Goal: Entertainment & Leisure: Browse casually

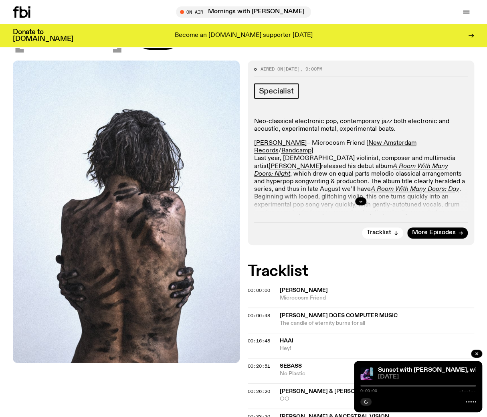
scroll to position [115, 0]
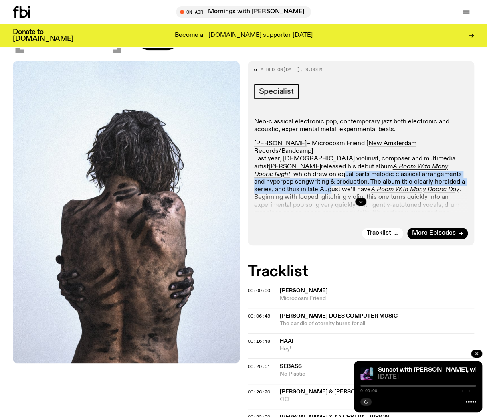
drag, startPoint x: 326, startPoint y: 150, endPoint x: 328, endPoint y: 155, distance: 4.6
click at [328, 155] on p "Darian Donovan Thomas – Microcosm Friend [ New Amsterdam Records / Bandcamp ] L…" at bounding box center [361, 182] width 214 height 85
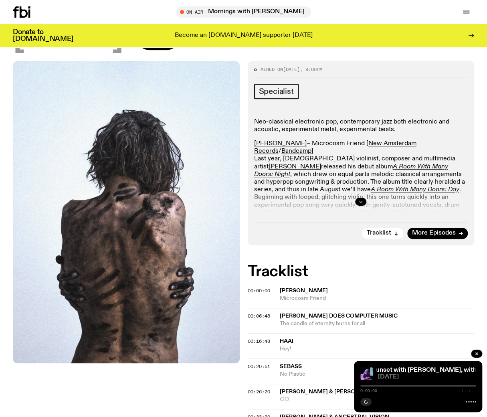
click at [361, 201] on icon "button" at bounding box center [361, 201] width 3 height 1
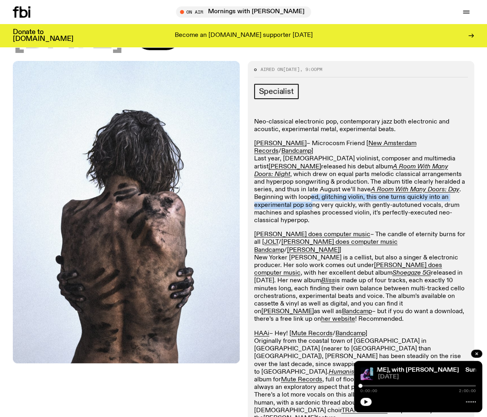
drag, startPoint x: 310, startPoint y: 169, endPoint x: 313, endPoint y: 159, distance: 10.0
click at [313, 159] on p "Darian Donovan Thomas – Microcosm Friend [ New Amsterdam Records / Bandcamp ] L…" at bounding box center [361, 182] width 214 height 85
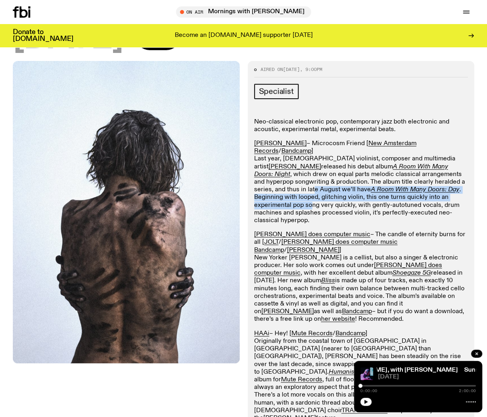
click at [313, 160] on p "Darian Donovan Thomas – Microcosm Friend [ New Amsterdam Records / Bandcamp ] L…" at bounding box center [361, 182] width 214 height 85
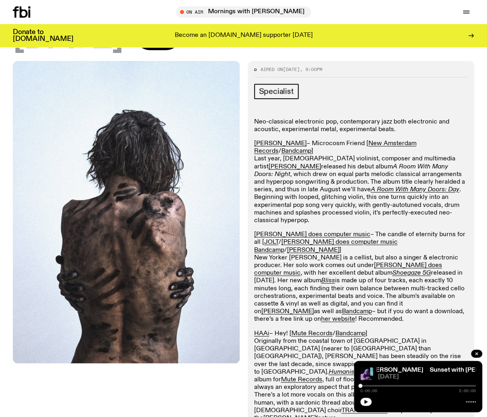
click at [260, 164] on em "A Room With Many Doors: Night" at bounding box center [351, 171] width 194 height 14
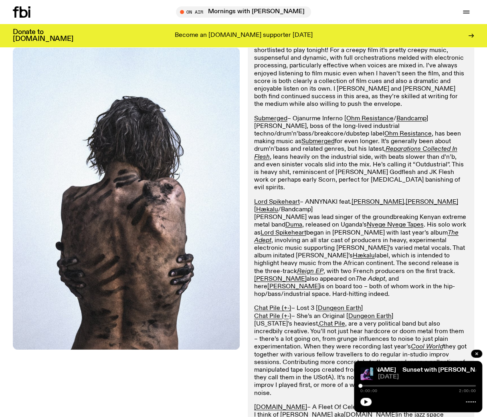
scroll to position [1398, 0]
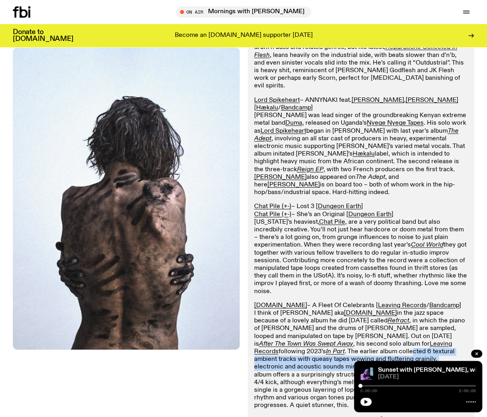
drag, startPoint x: 306, startPoint y: 203, endPoint x: 305, endPoint y: 218, distance: 14.9
click at [305, 302] on p "BlankFor.ms – A Fleet Of Celebrants [ Leaving Records / Bandcamp ] I think of T…" at bounding box center [361, 356] width 214 height 108
click at [304, 302] on p "BlankFor.ms – A Fleet Of Celebrants [ Leaving Records / Bandcamp ] I think of T…" at bounding box center [361, 356] width 214 height 108
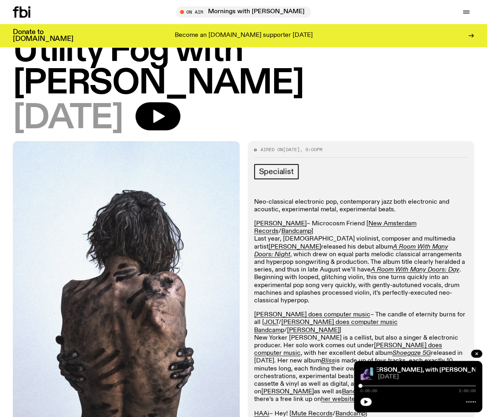
scroll to position [0, 0]
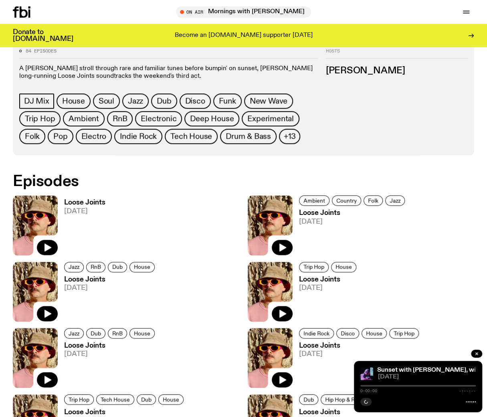
scroll to position [357, 0]
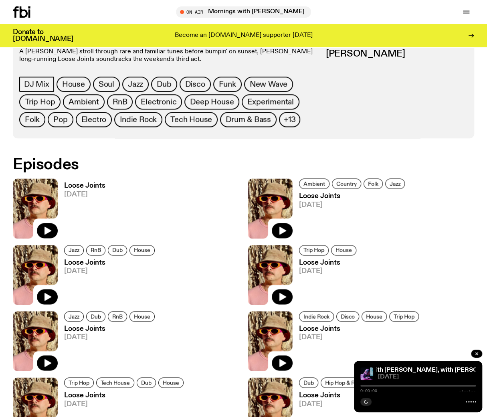
click at [329, 195] on h3 "Loose Joints" at bounding box center [353, 196] width 108 height 7
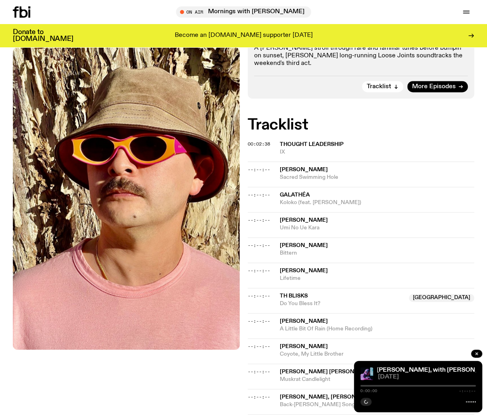
scroll to position [156, 0]
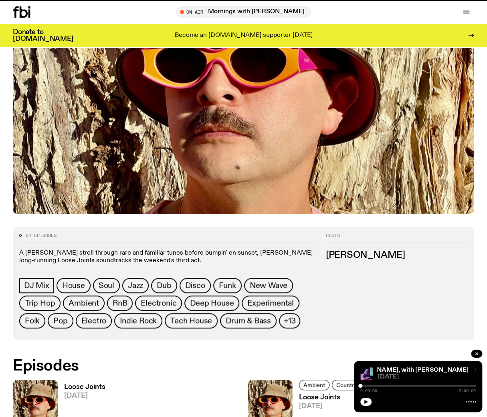
scroll to position [357, 0]
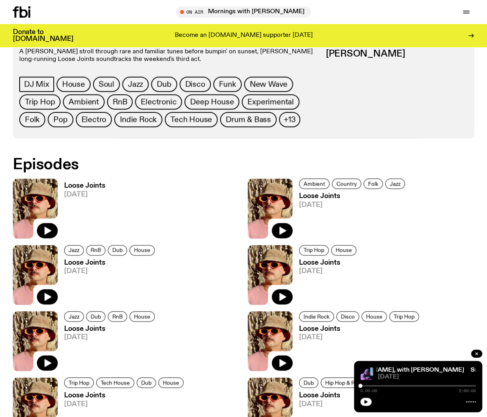
click at [97, 191] on span "[DATE]" at bounding box center [84, 194] width 41 height 7
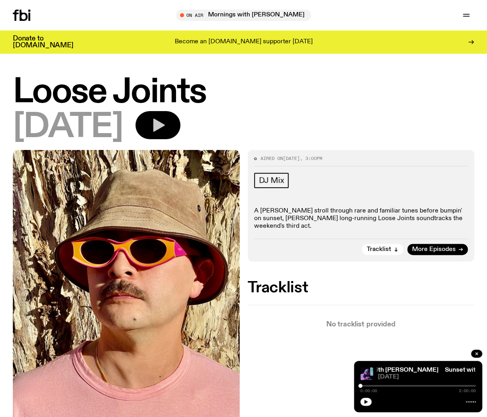
click at [165, 128] on icon "button" at bounding box center [159, 125] width 12 height 13
